Goal: Check status: Check status

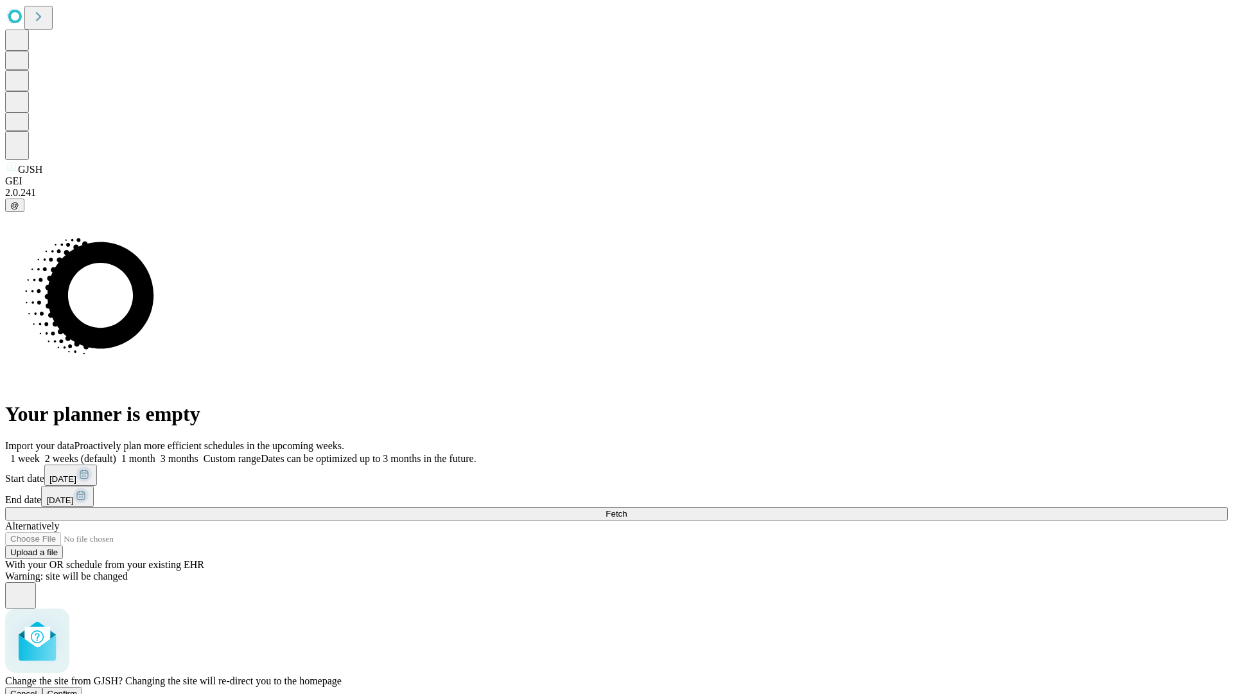
click at [78, 689] on span "Confirm" at bounding box center [63, 694] width 30 height 10
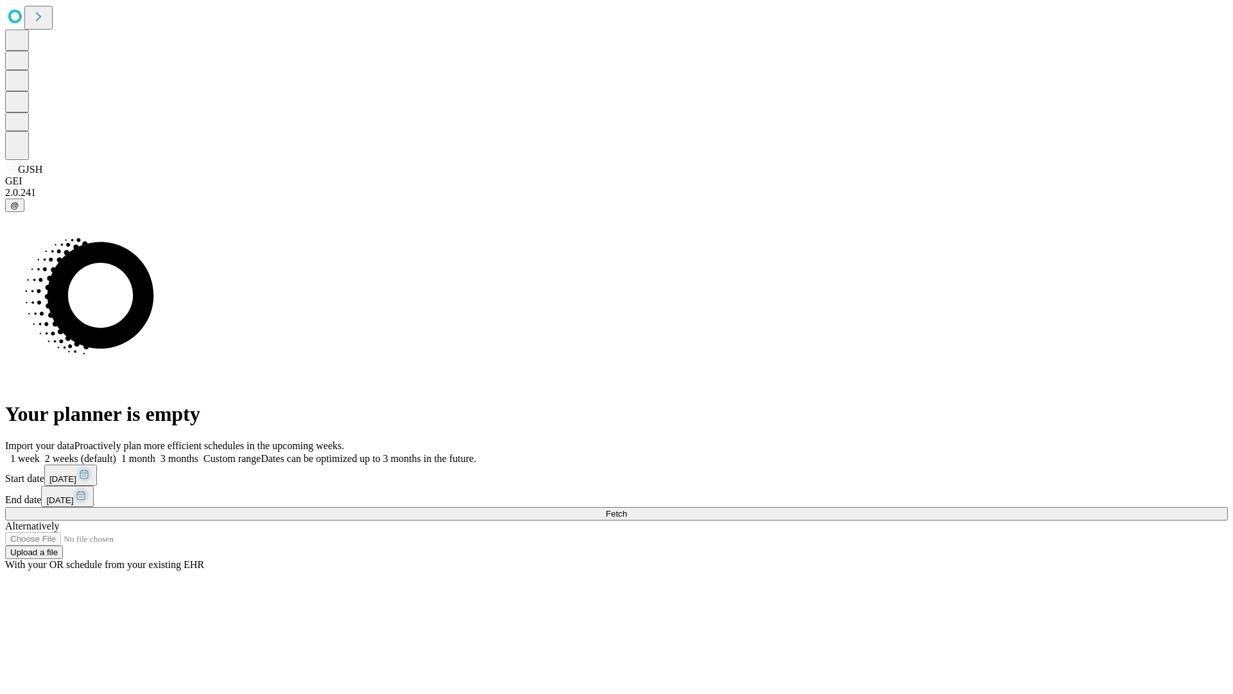
click at [155, 453] on label "1 month" at bounding box center [135, 458] width 39 height 11
click at [627, 509] on span "Fetch" at bounding box center [616, 514] width 21 height 10
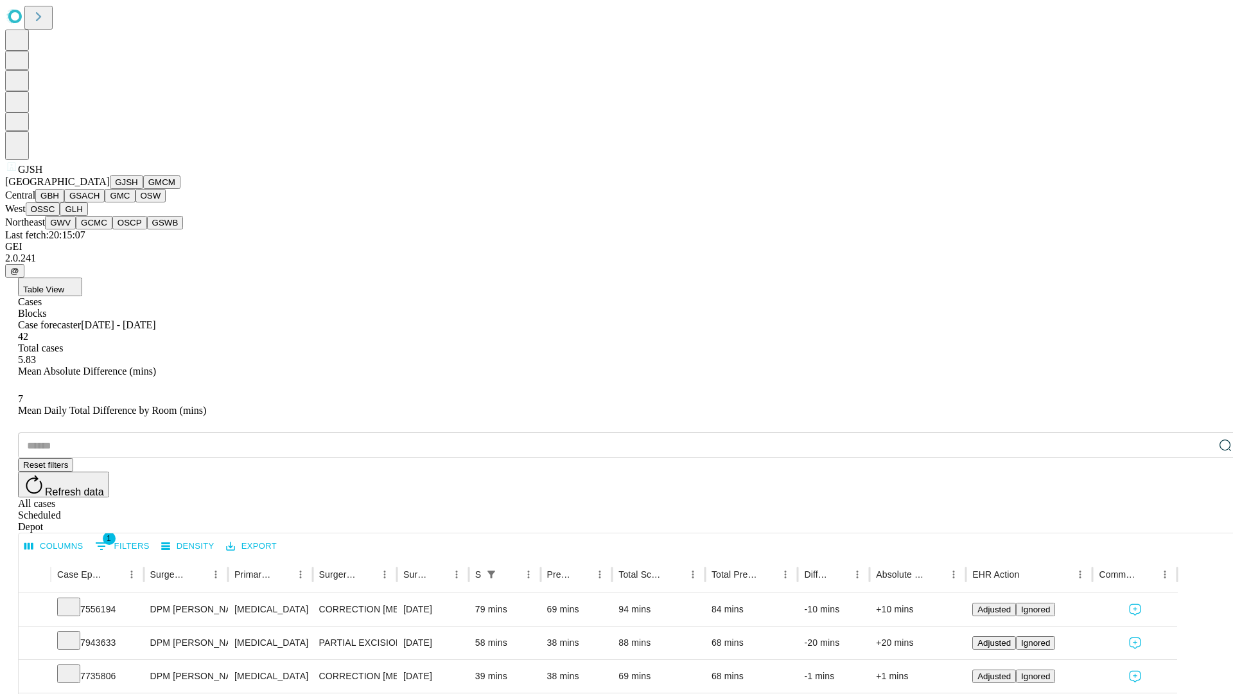
click at [143, 189] on button "GMCM" at bounding box center [161, 181] width 37 height 13
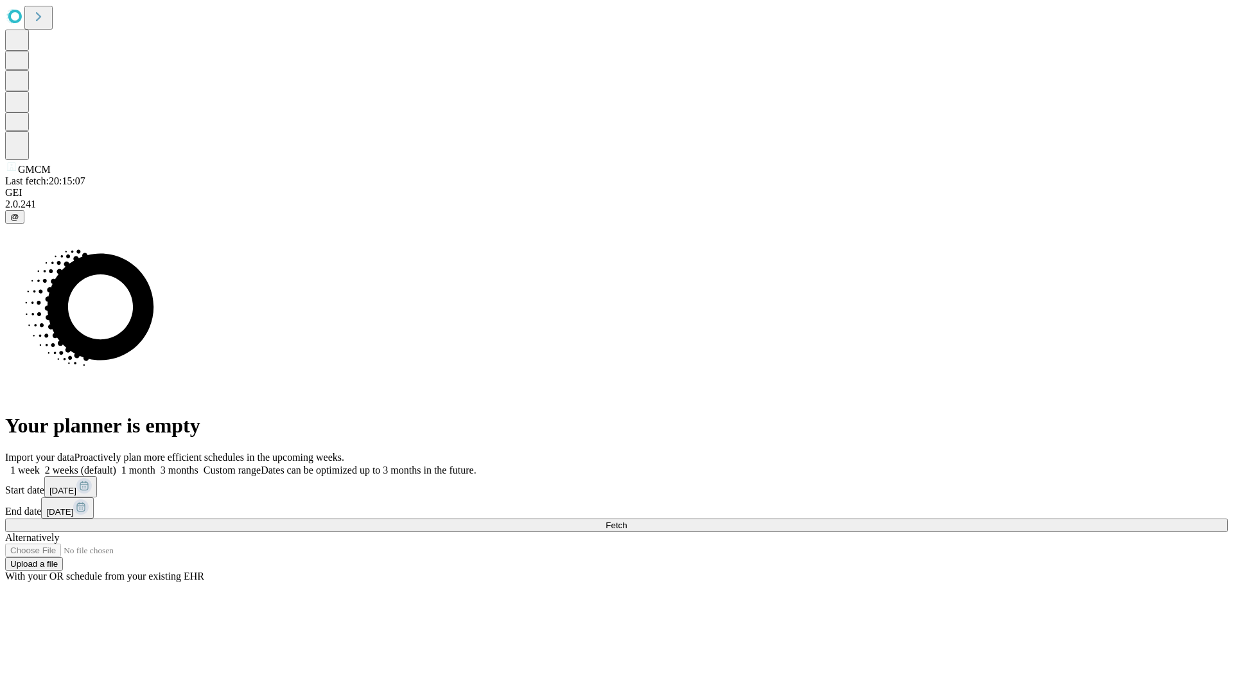
click at [155, 464] on label "1 month" at bounding box center [135, 469] width 39 height 11
click at [627, 520] on span "Fetch" at bounding box center [616, 525] width 21 height 10
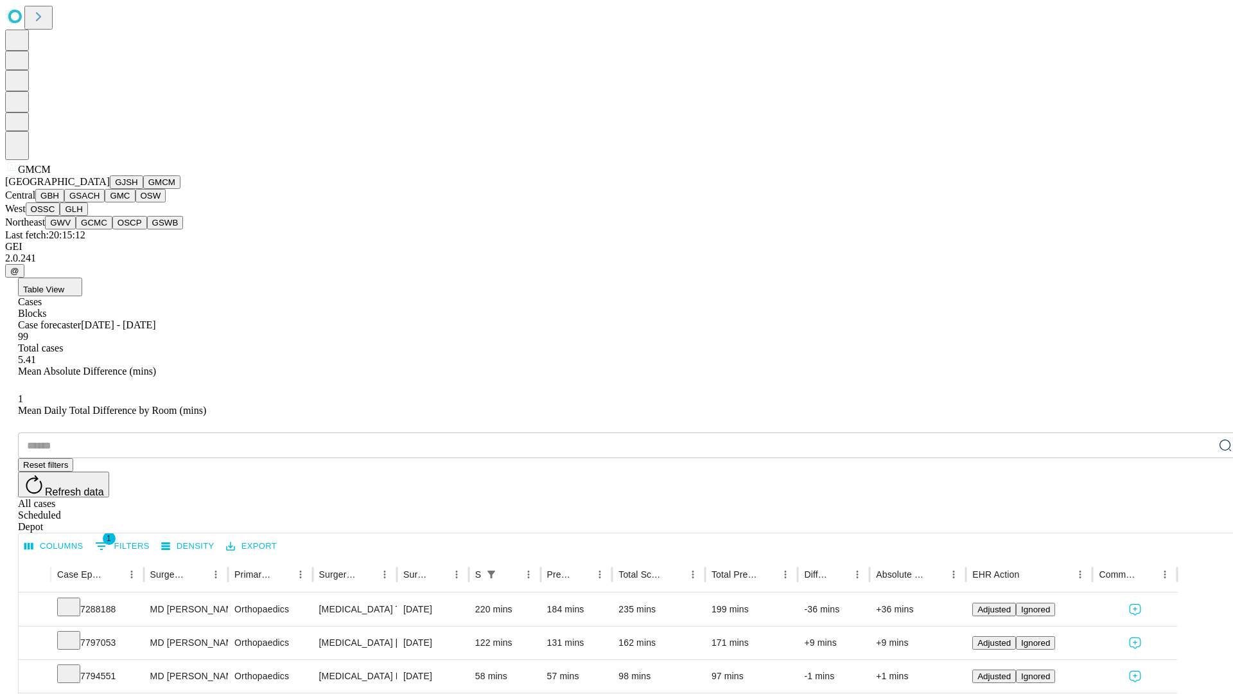
click at [64, 202] on button "GBH" at bounding box center [49, 195] width 29 height 13
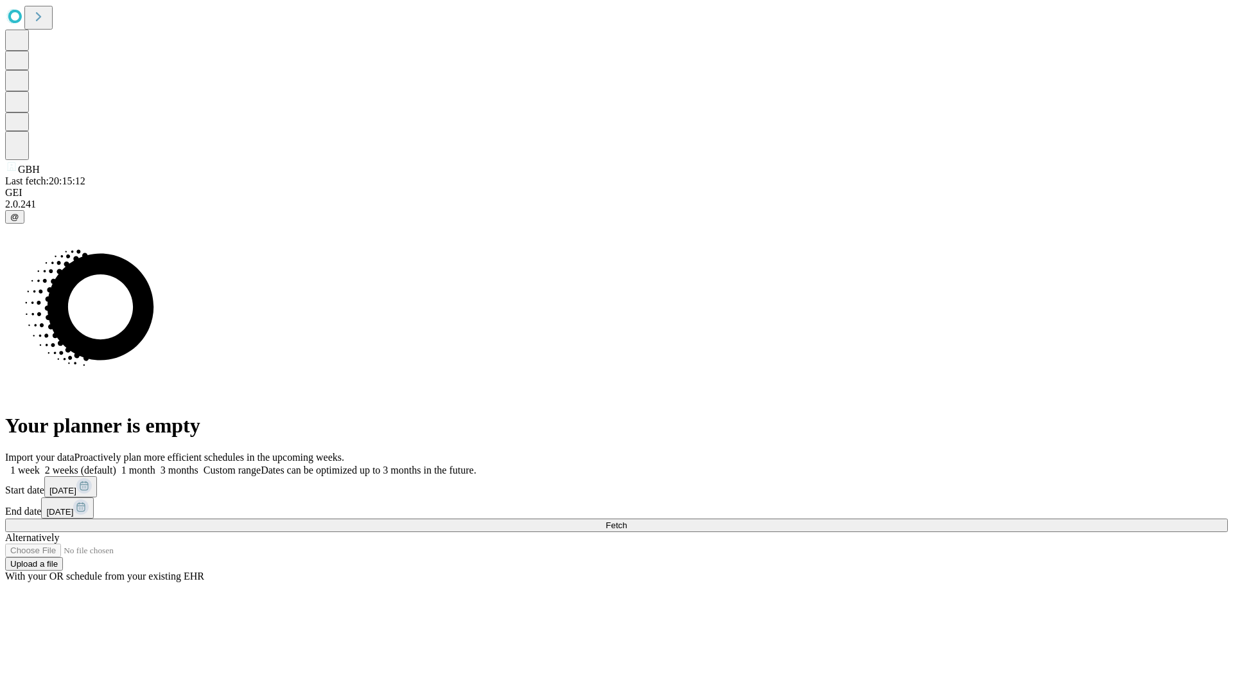
click at [155, 464] on label "1 month" at bounding box center [135, 469] width 39 height 11
click at [627, 520] on span "Fetch" at bounding box center [616, 525] width 21 height 10
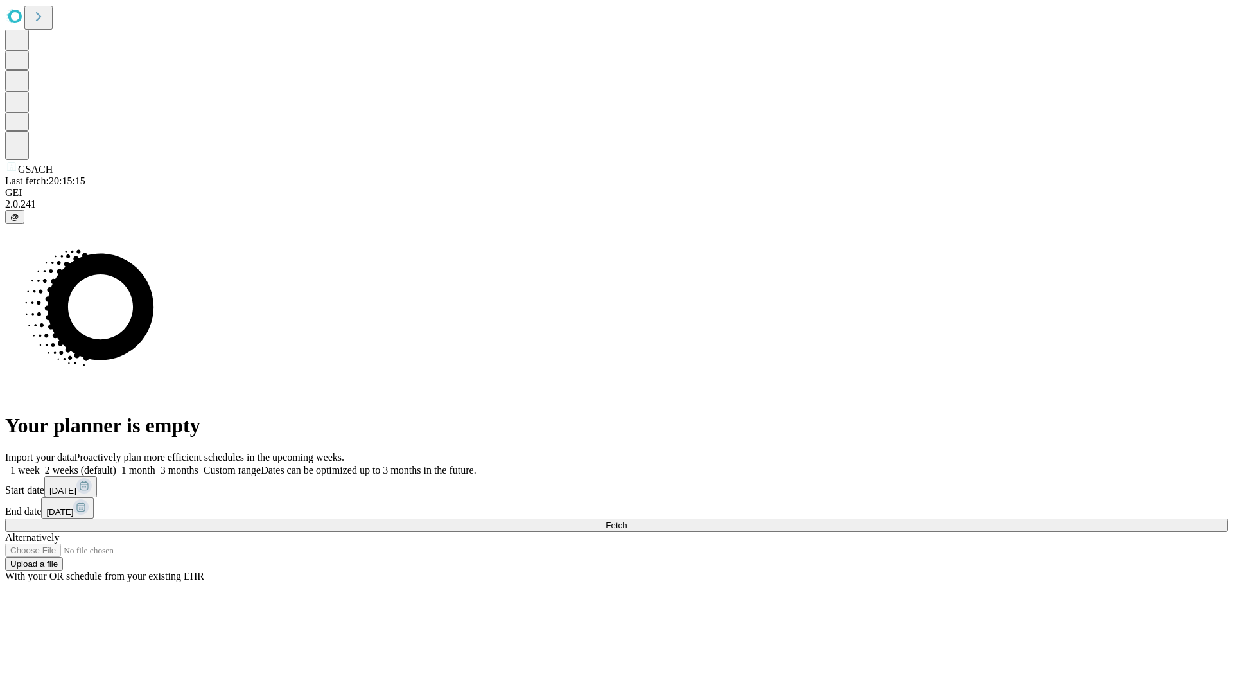
click at [155, 464] on label "1 month" at bounding box center [135, 469] width 39 height 11
click at [627, 520] on span "Fetch" at bounding box center [616, 525] width 21 height 10
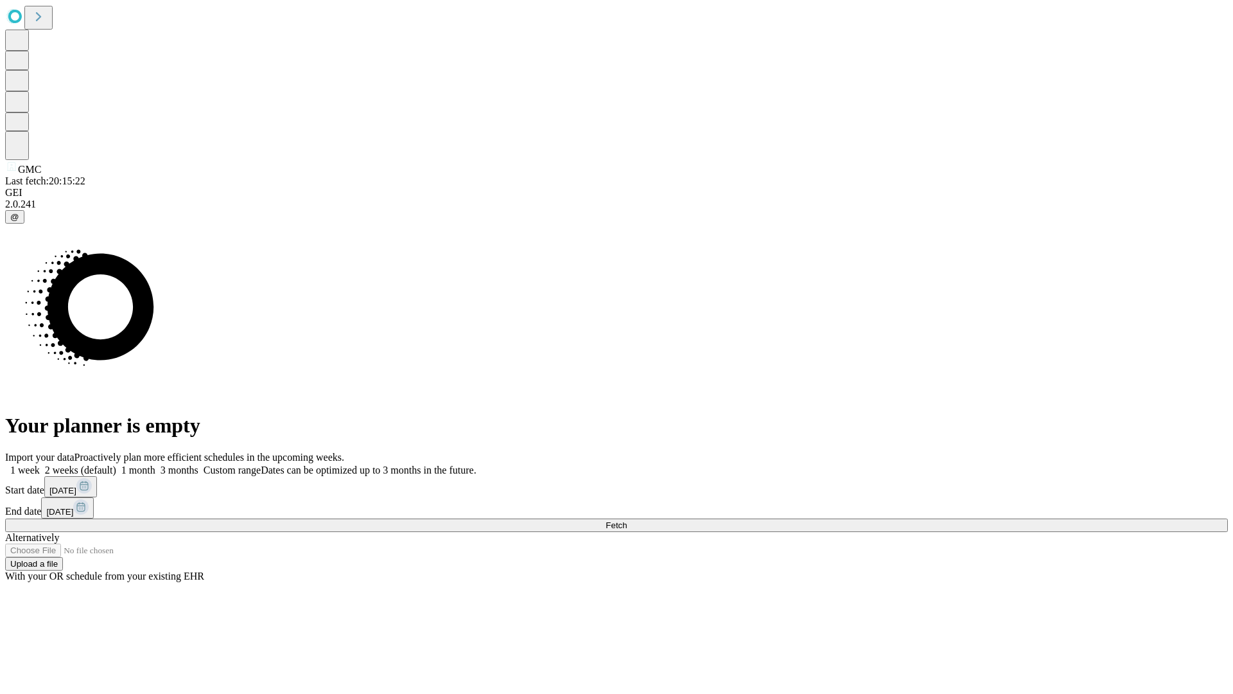
click at [155, 464] on label "1 month" at bounding box center [135, 469] width 39 height 11
click at [627, 520] on span "Fetch" at bounding box center [616, 525] width 21 height 10
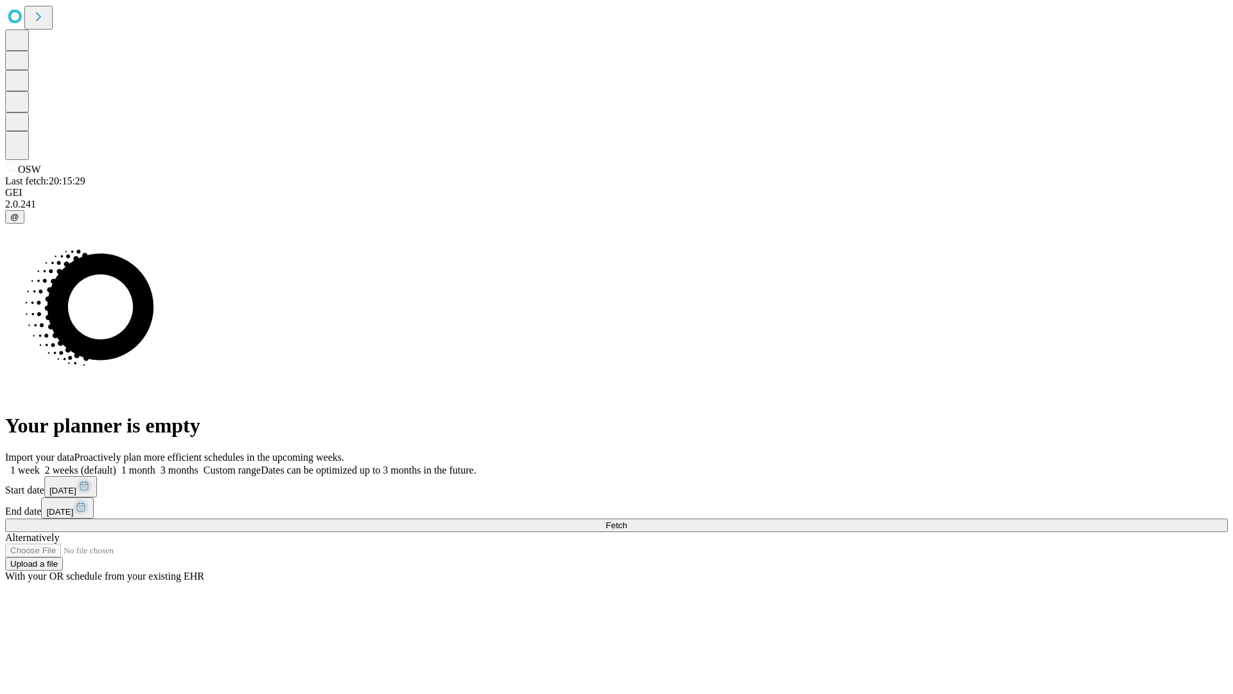
click at [155, 464] on label "1 month" at bounding box center [135, 469] width 39 height 11
click at [627, 520] on span "Fetch" at bounding box center [616, 525] width 21 height 10
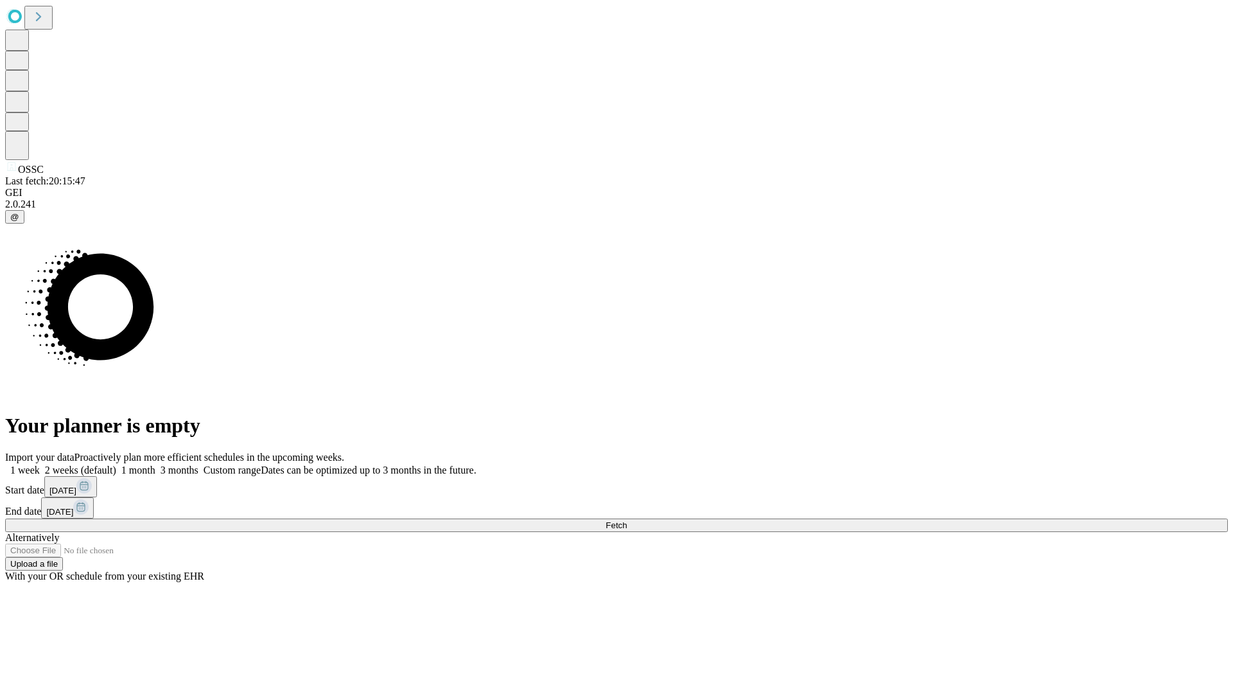
click at [155, 464] on label "1 month" at bounding box center [135, 469] width 39 height 11
click at [627, 520] on span "Fetch" at bounding box center [616, 525] width 21 height 10
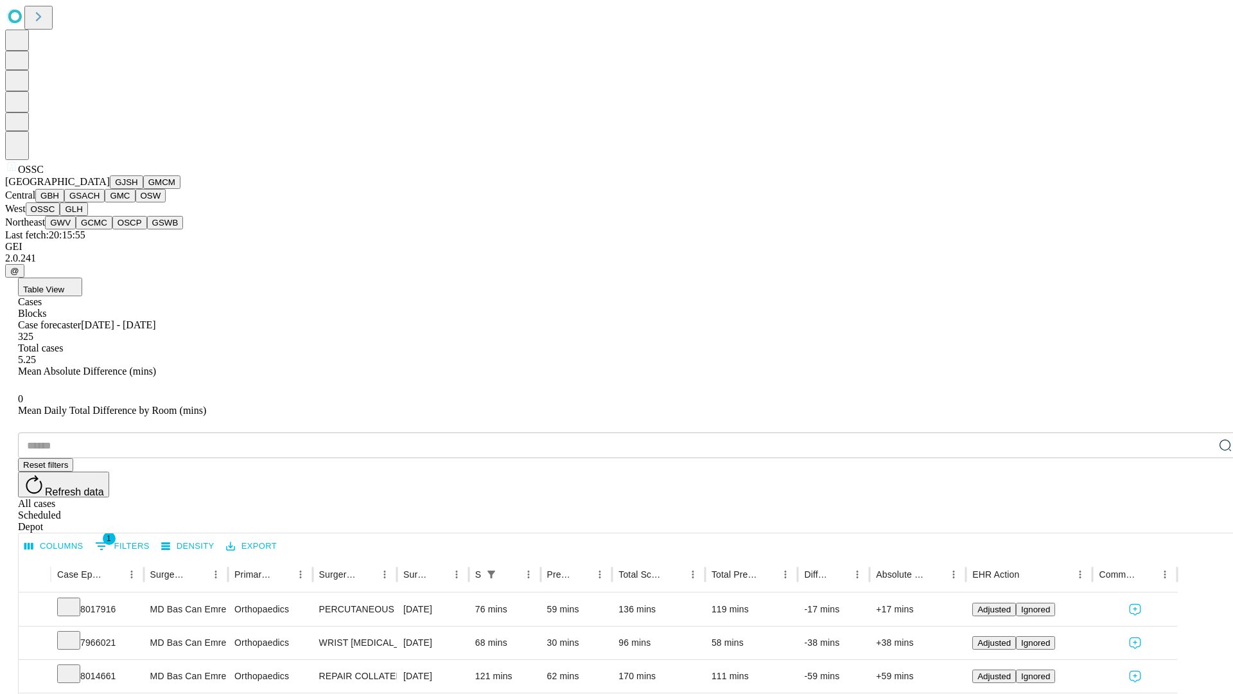
click at [87, 216] on button "GLH" at bounding box center [74, 208] width 28 height 13
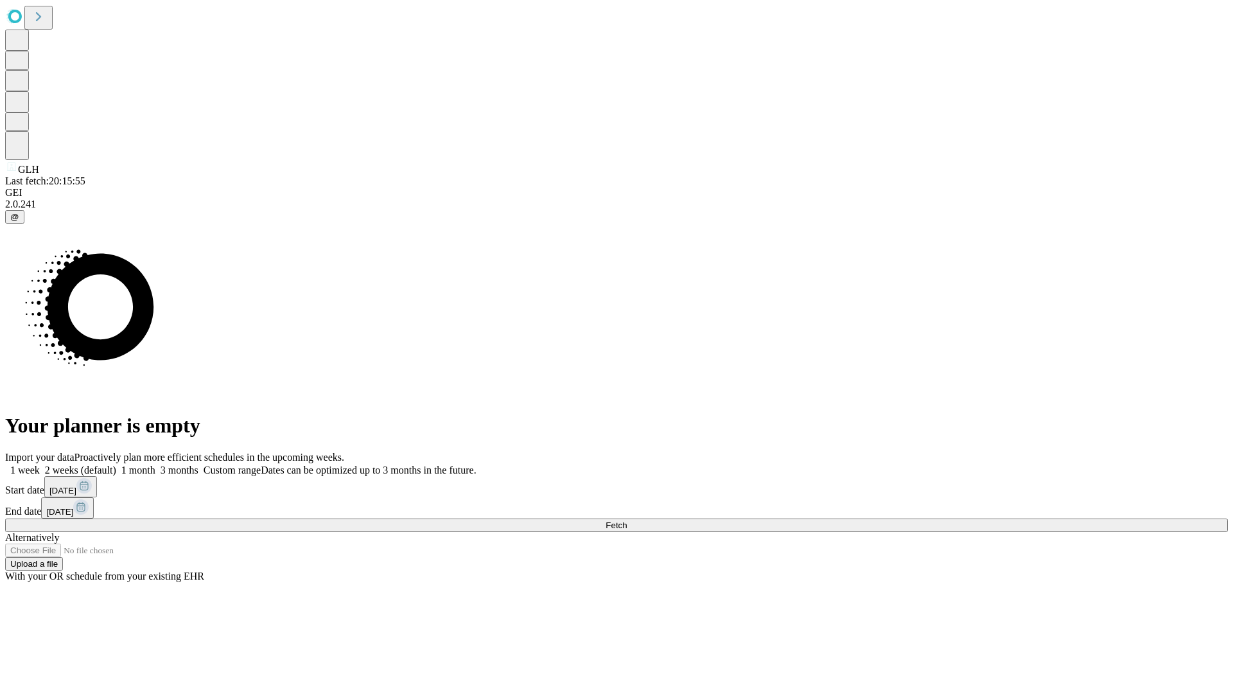
click at [627, 520] on span "Fetch" at bounding box center [616, 525] width 21 height 10
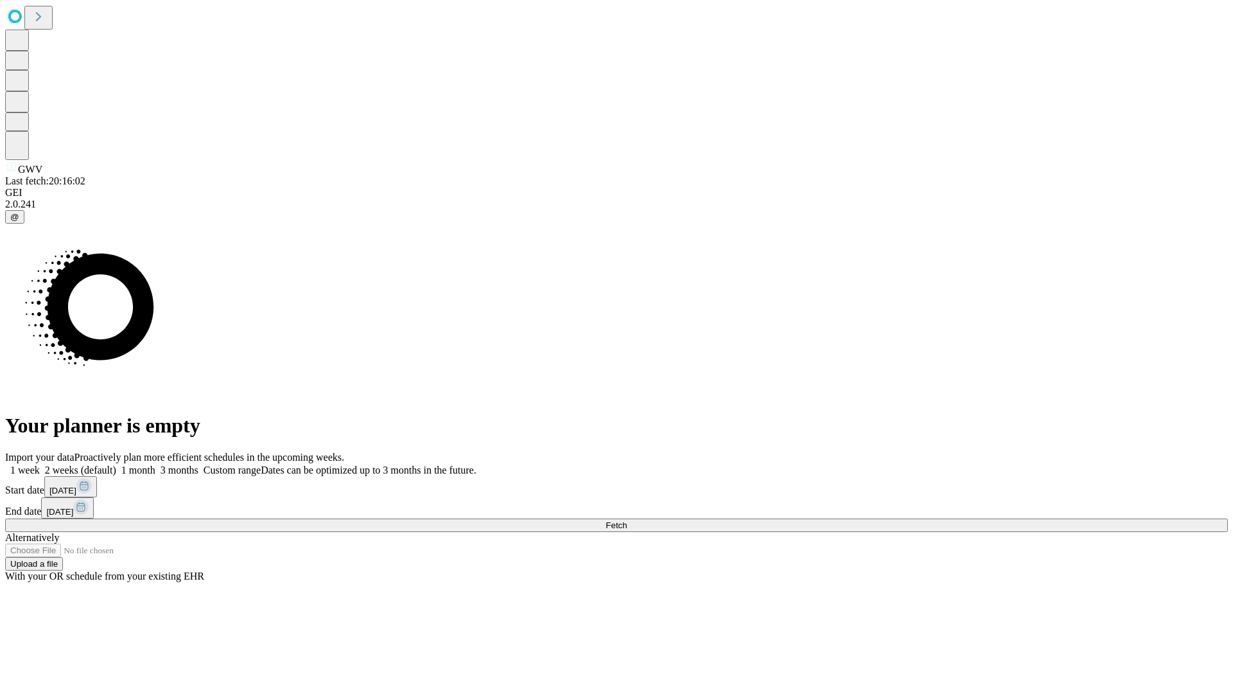
click at [155, 464] on label "1 month" at bounding box center [135, 469] width 39 height 11
click at [627, 520] on span "Fetch" at bounding box center [616, 525] width 21 height 10
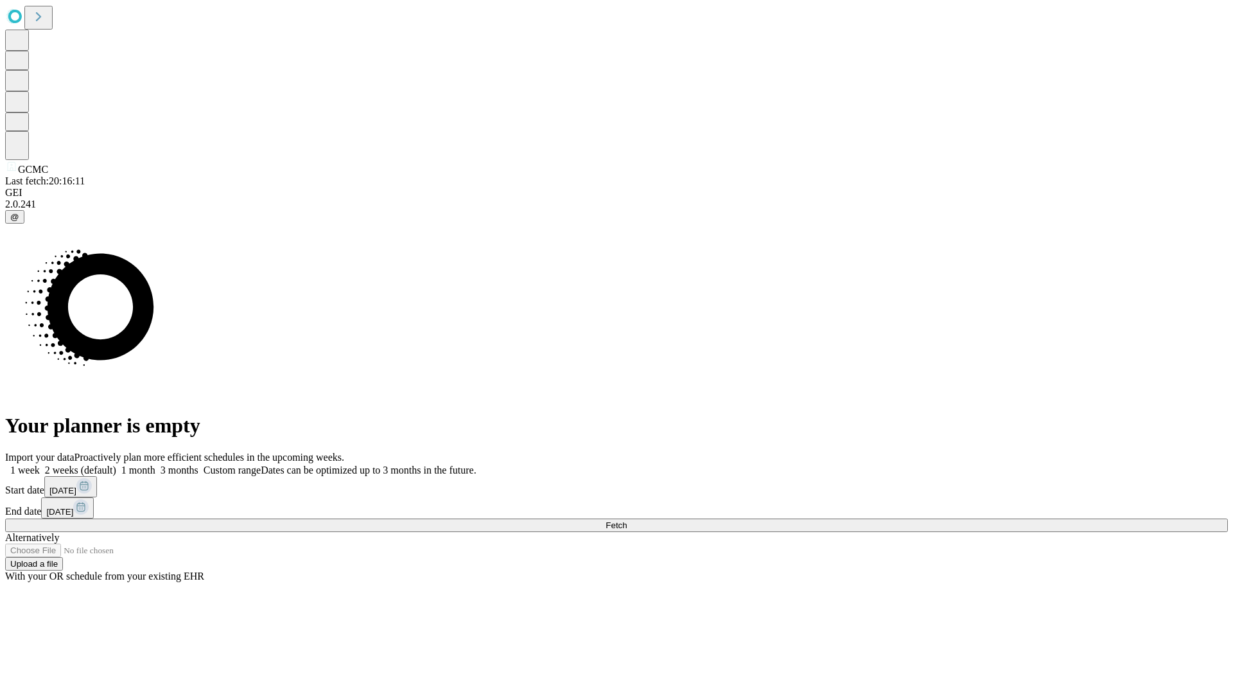
click at [155, 464] on label "1 month" at bounding box center [135, 469] width 39 height 11
click at [627, 520] on span "Fetch" at bounding box center [616, 525] width 21 height 10
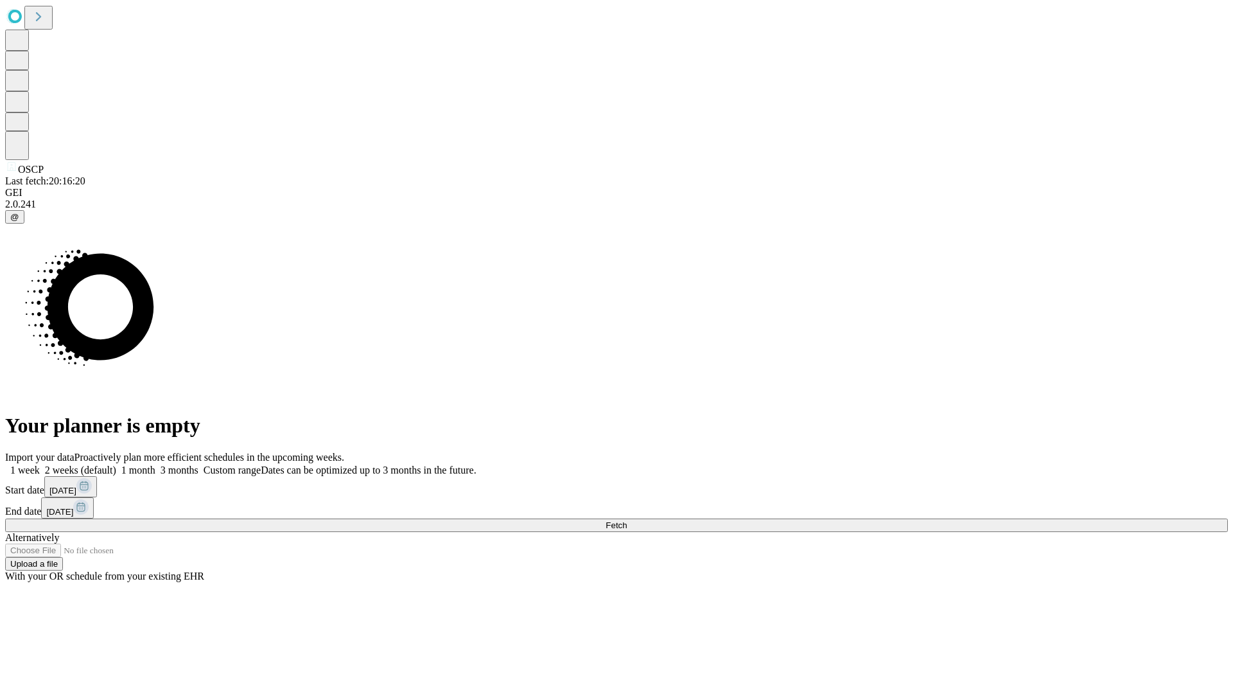
click at [155, 464] on label "1 month" at bounding box center [135, 469] width 39 height 11
click at [627, 520] on span "Fetch" at bounding box center [616, 525] width 21 height 10
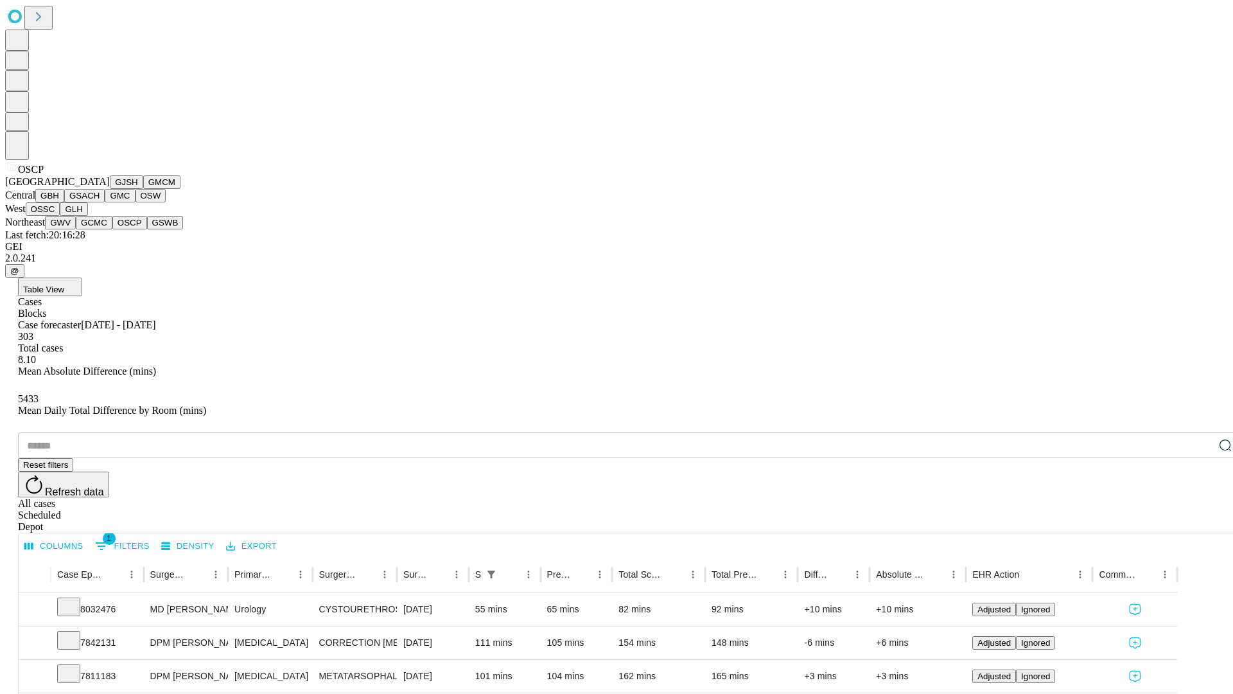
click at [147, 229] on button "GSWB" at bounding box center [165, 222] width 37 height 13
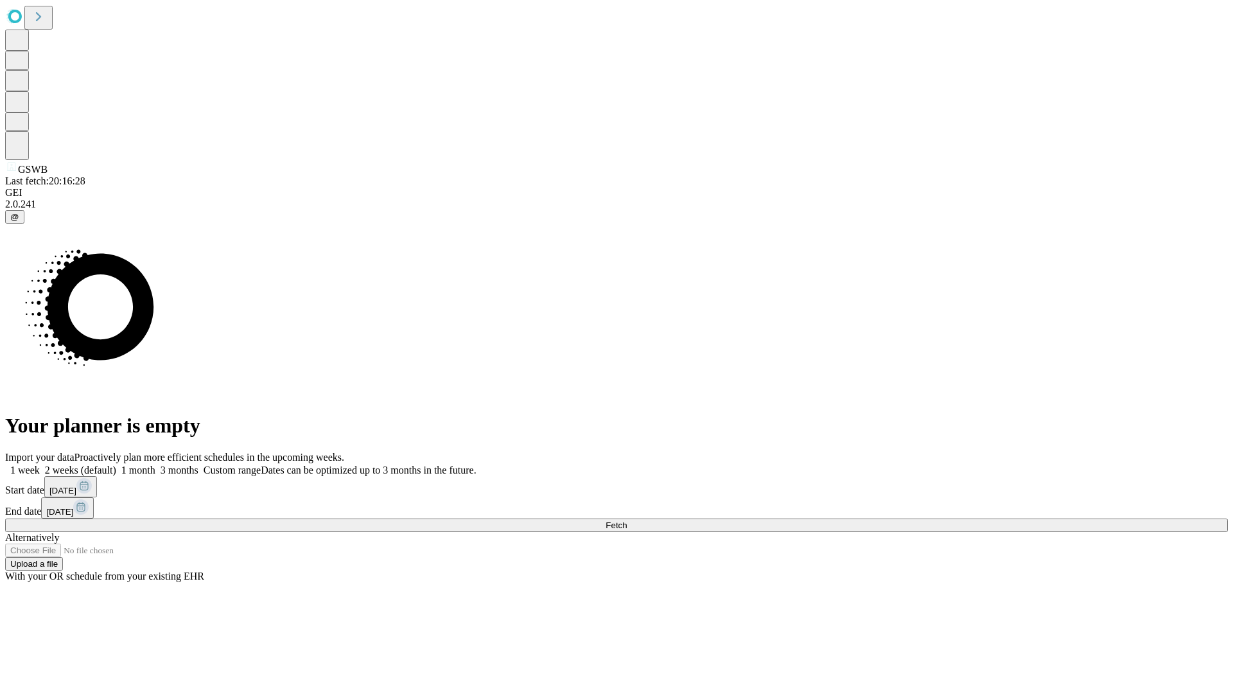
click at [627, 520] on span "Fetch" at bounding box center [616, 525] width 21 height 10
